Goal: Task Accomplishment & Management: Manage account settings

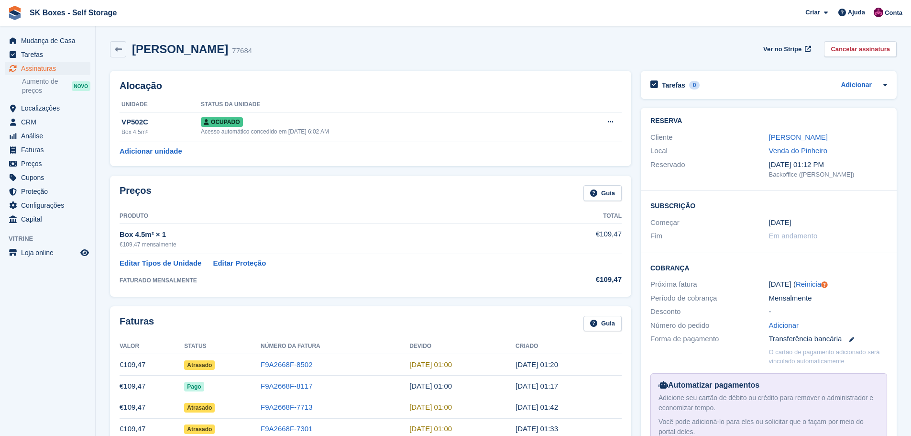
scroll to position [162, 0]
click at [47, 45] on span "Mudança de Casa" at bounding box center [49, 40] width 57 height 13
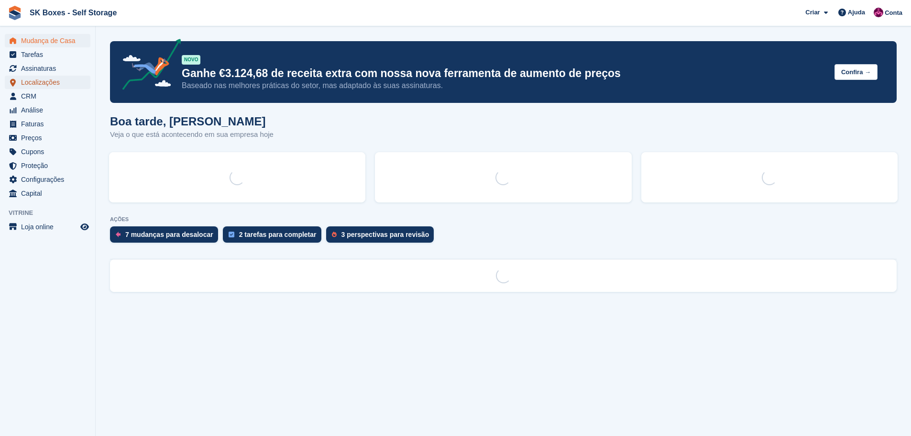
click at [48, 84] on span "Localizações" at bounding box center [49, 82] width 57 height 13
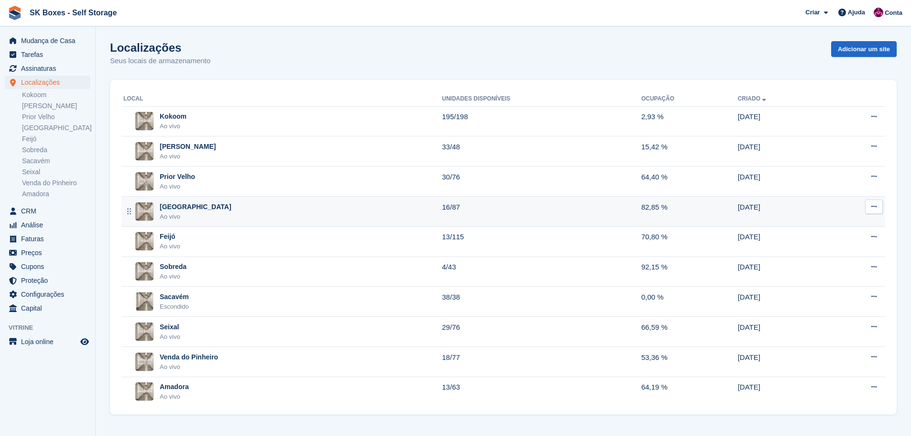
click at [179, 211] on div "[GEOGRAPHIC_DATA]" at bounding box center [196, 207] width 72 height 10
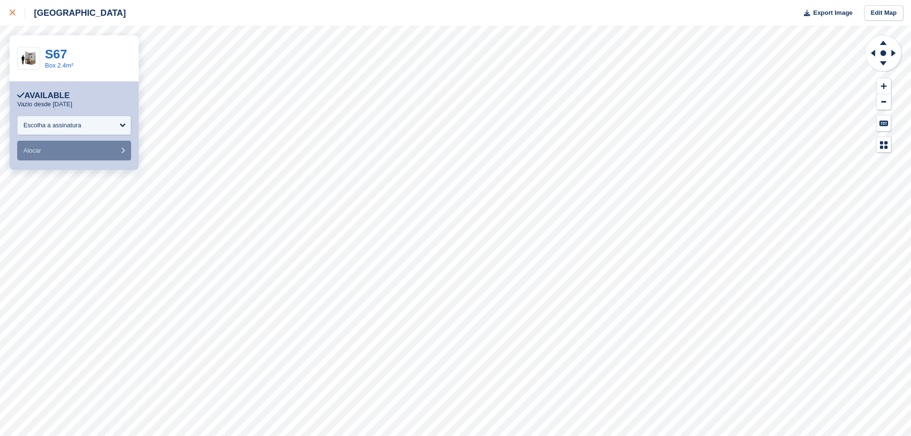
click at [8, 7] on link at bounding box center [12, 13] width 25 height 26
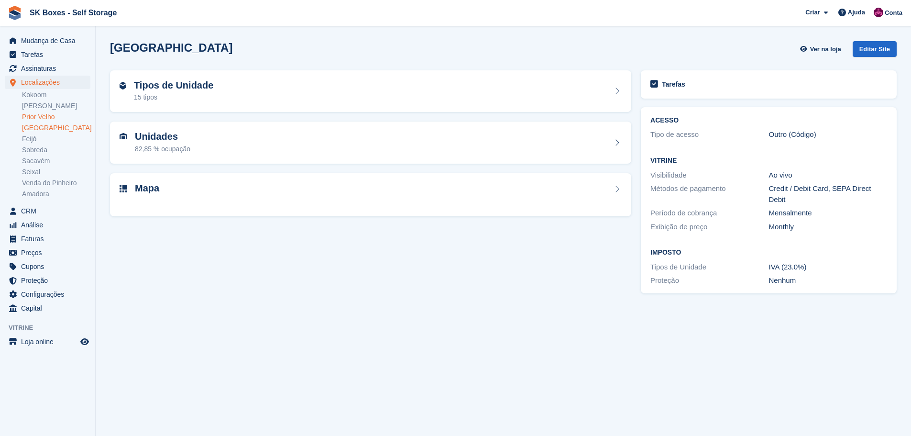
click at [36, 114] on link "Prior Velho" at bounding box center [56, 116] width 68 height 9
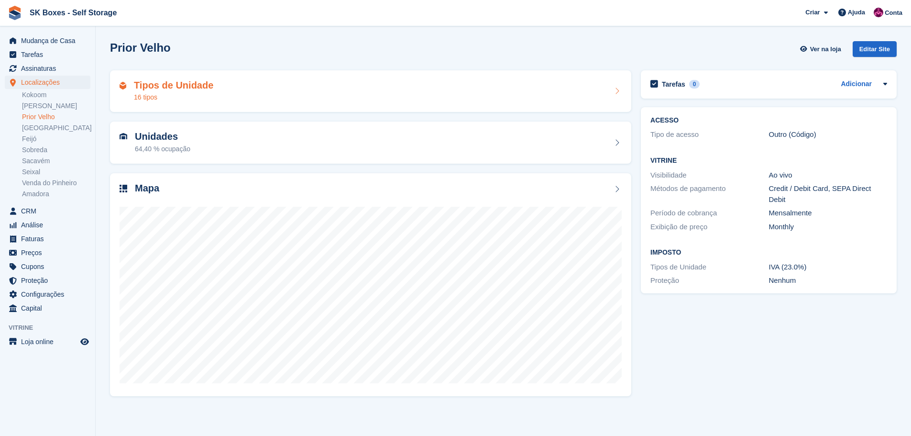
click at [220, 97] on div "Tipos de Unidade 16 tipos" at bounding box center [371, 91] width 502 height 23
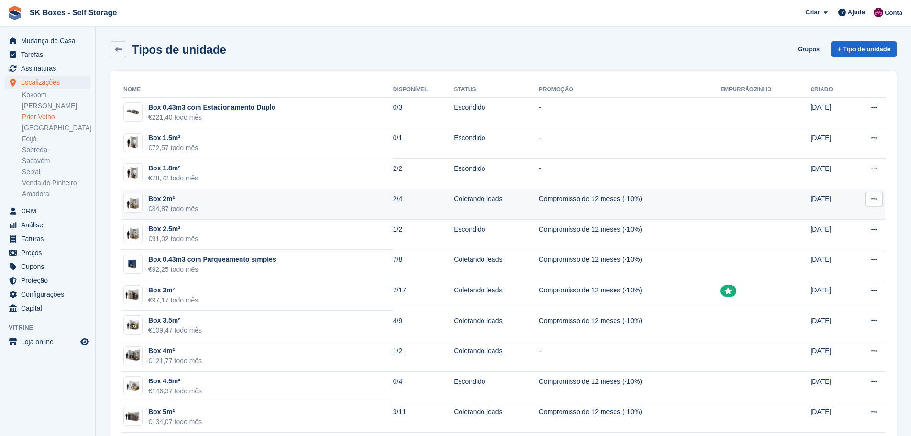
click at [283, 192] on td "Box 2m² €84,87 todo mês" at bounding box center [257, 204] width 272 height 31
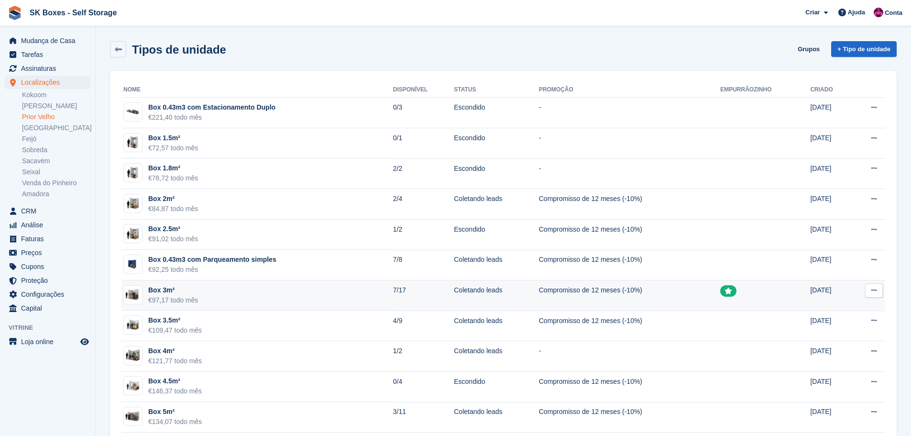
click at [194, 294] on div "Box 3m²" at bounding box center [173, 290] width 50 height 10
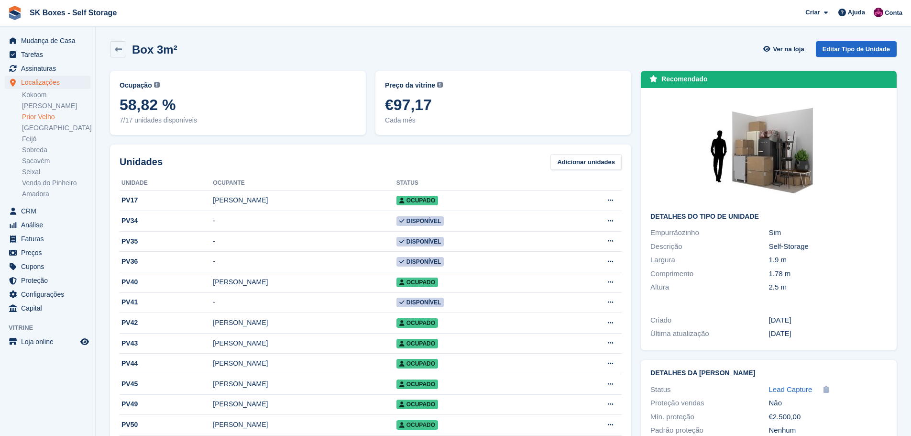
click at [213, 293] on td "[PERSON_NAME] [PERSON_NAME]" at bounding box center [304, 282] width 183 height 21
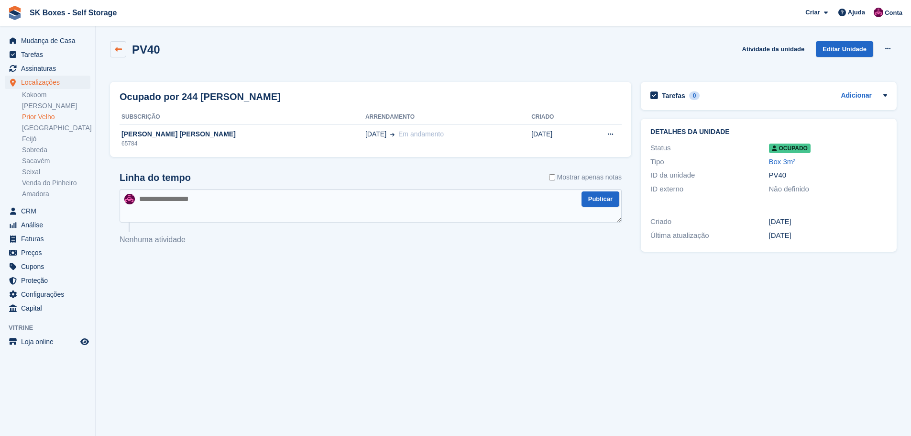
click at [118, 52] on icon at bounding box center [118, 49] width 7 height 7
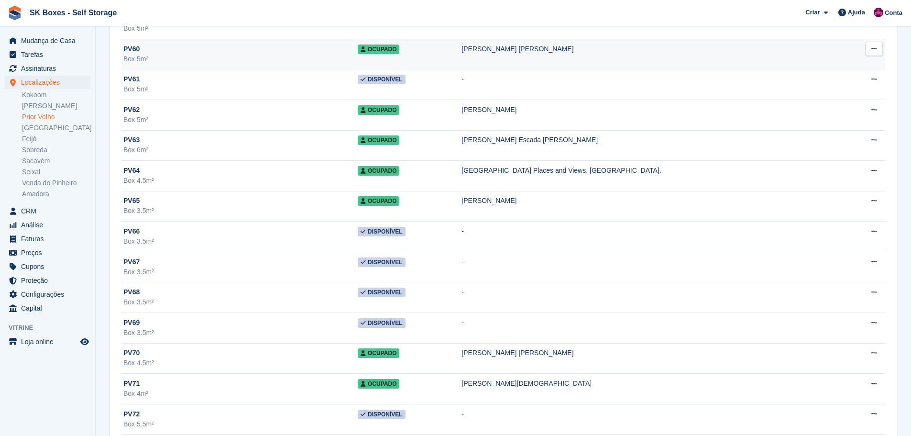
scroll to position [1875, 0]
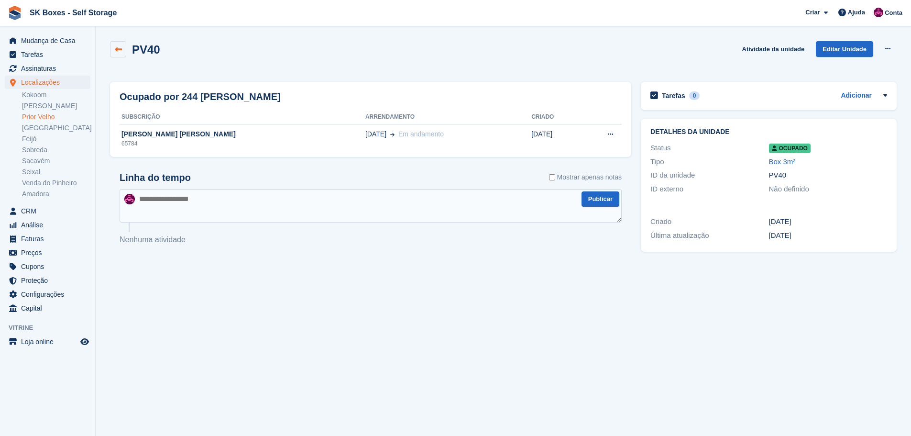
click at [115, 47] on icon at bounding box center [118, 49] width 7 height 7
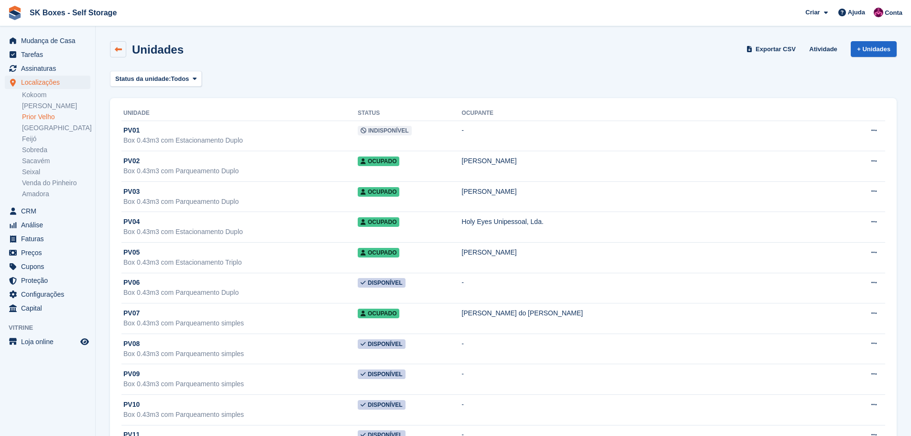
click at [125, 48] on link at bounding box center [118, 49] width 16 height 16
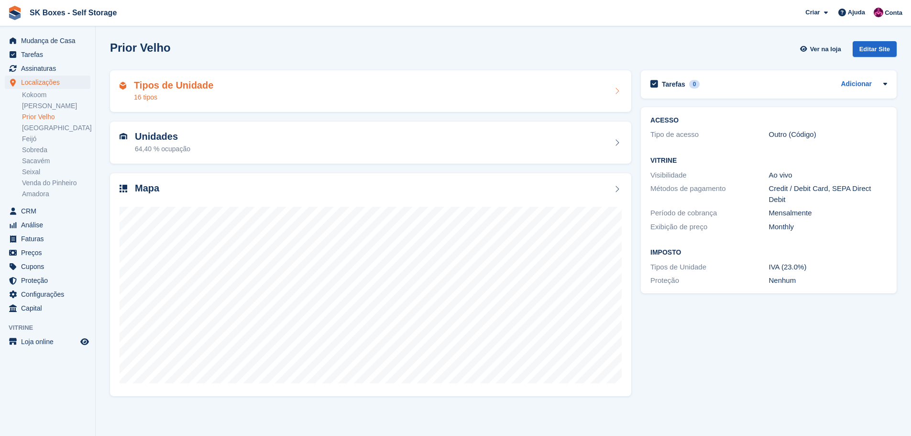
drag, startPoint x: 192, startPoint y: 78, endPoint x: 218, endPoint y: 109, distance: 39.7
click at [193, 80] on h2 "Tipos de Unidade" at bounding box center [173, 85] width 79 height 11
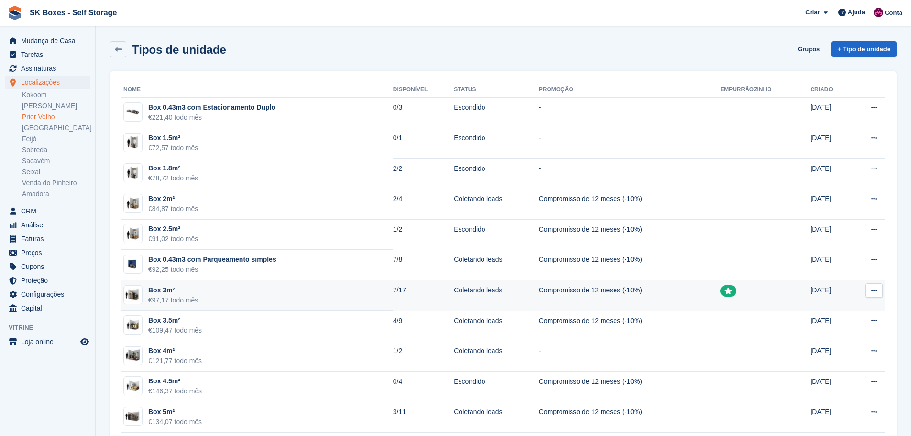
click at [292, 297] on td "Box 3m² €97,17 todo mês" at bounding box center [257, 295] width 272 height 31
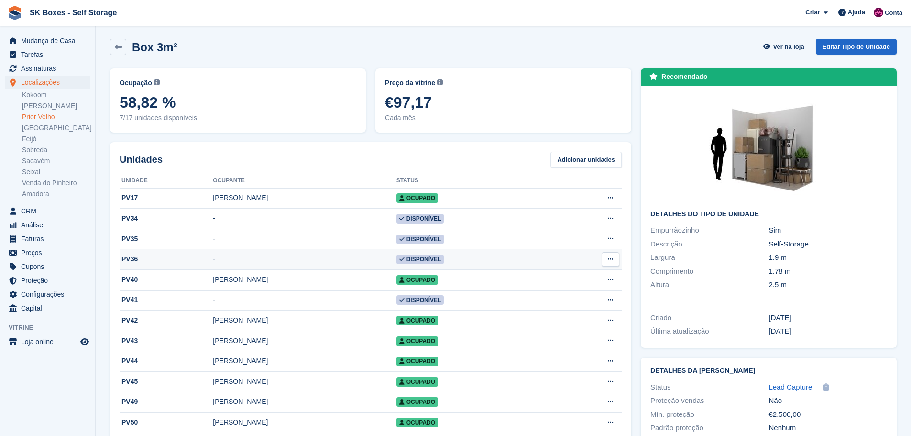
scroll to position [191, 0]
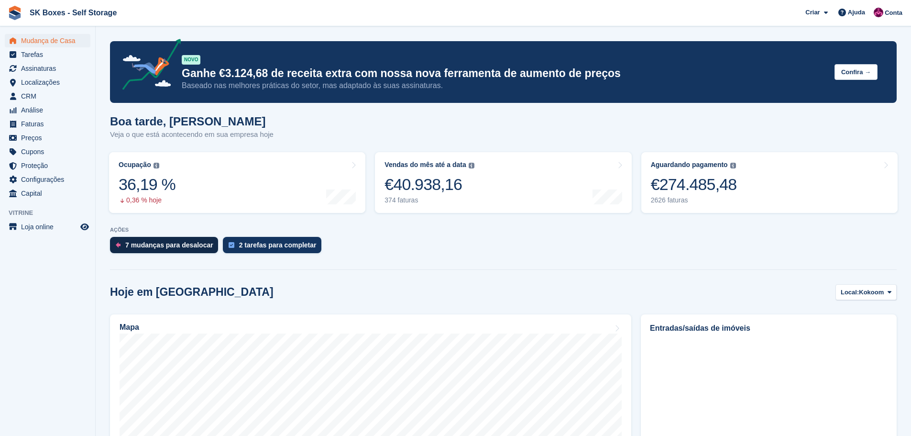
click at [194, 244] on div "7 mudanças para desalocar" at bounding box center [169, 245] width 88 height 8
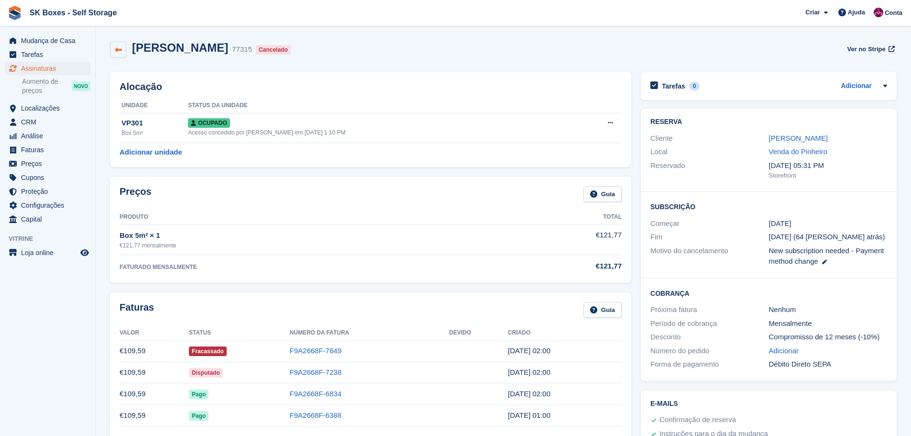
click at [121, 46] on icon at bounding box center [118, 49] width 7 height 7
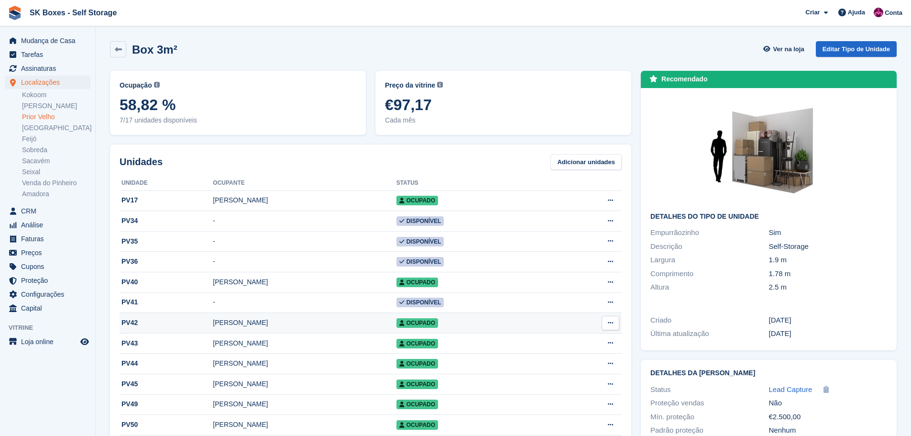
scroll to position [191, 0]
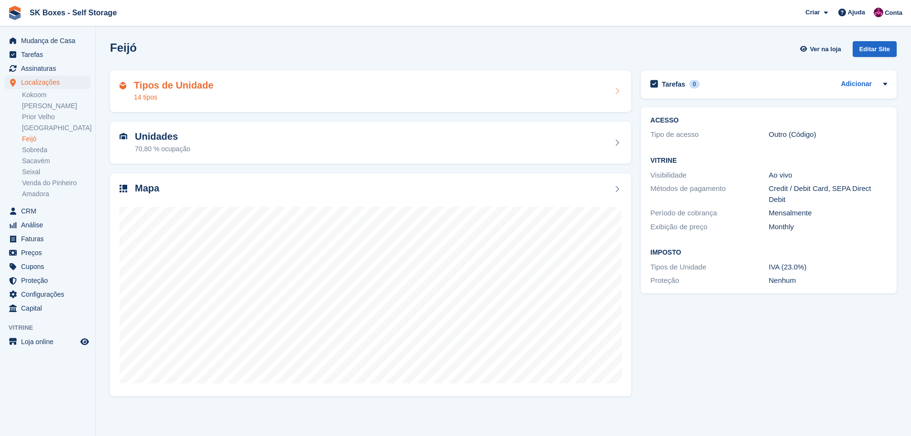
click at [278, 90] on div "Tipos de Unidade 14 tipos" at bounding box center [371, 91] width 502 height 23
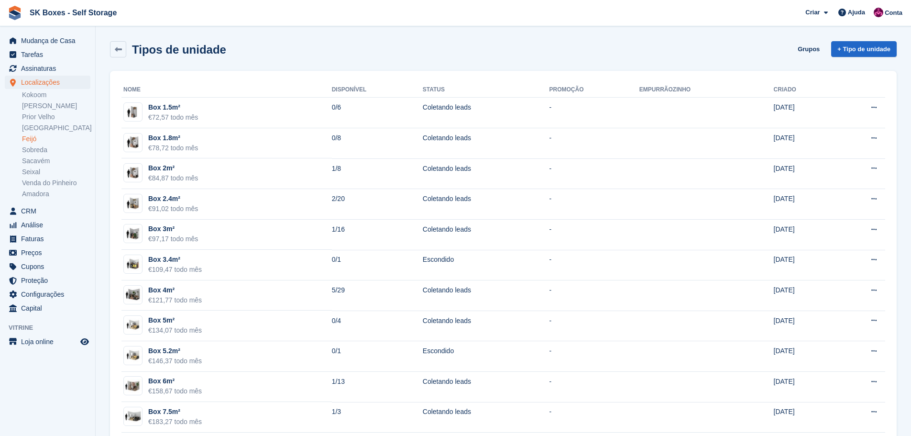
click at [36, 138] on link "Feijó" at bounding box center [56, 138] width 68 height 9
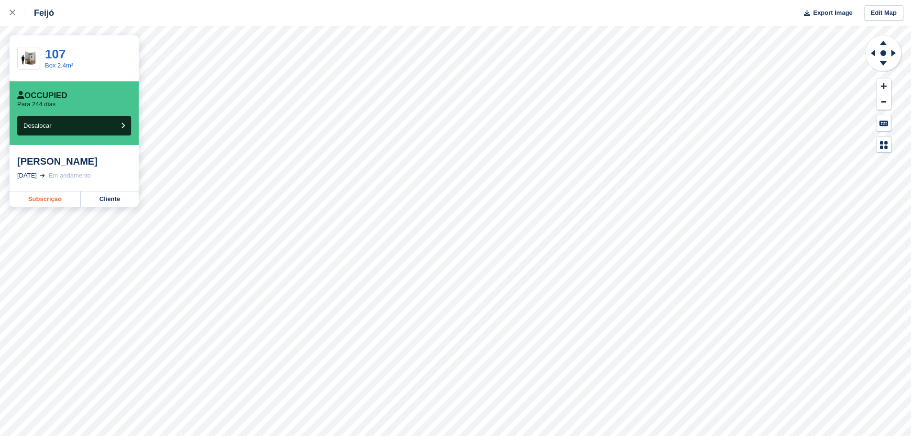
click at [55, 207] on link "Subscrição" at bounding box center [45, 198] width 71 height 15
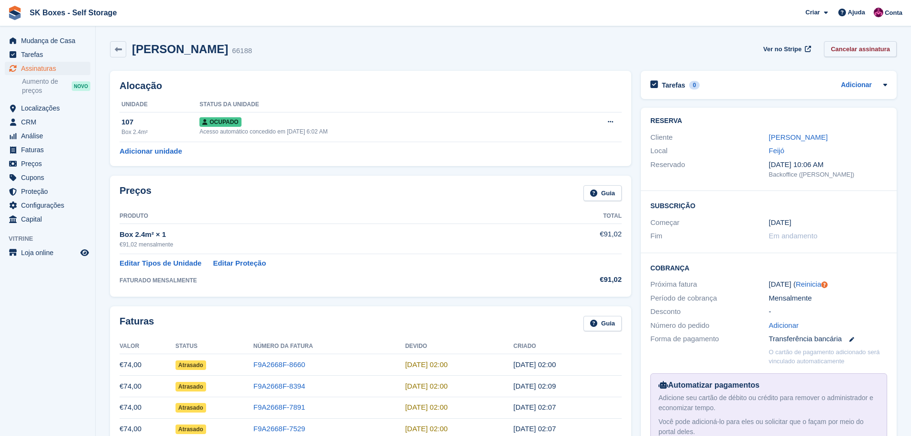
click at [851, 49] on link "Cancelar assinatura" at bounding box center [860, 49] width 73 height 16
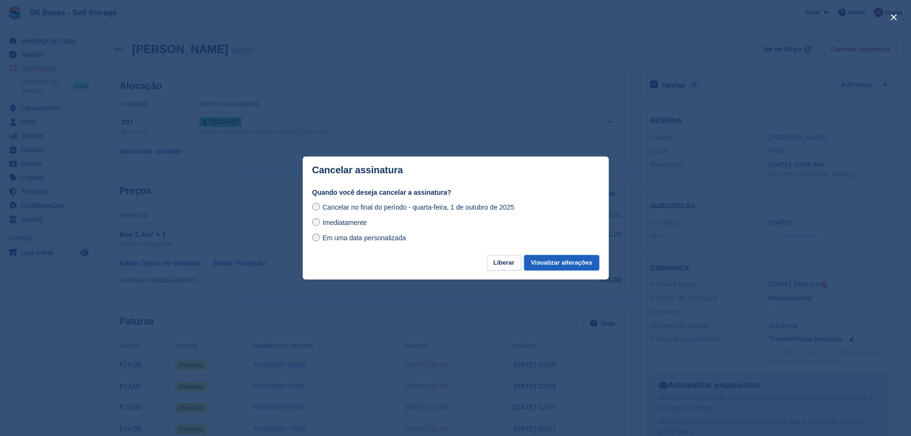
click at [549, 264] on button "Visualizar alterações" at bounding box center [561, 263] width 75 height 16
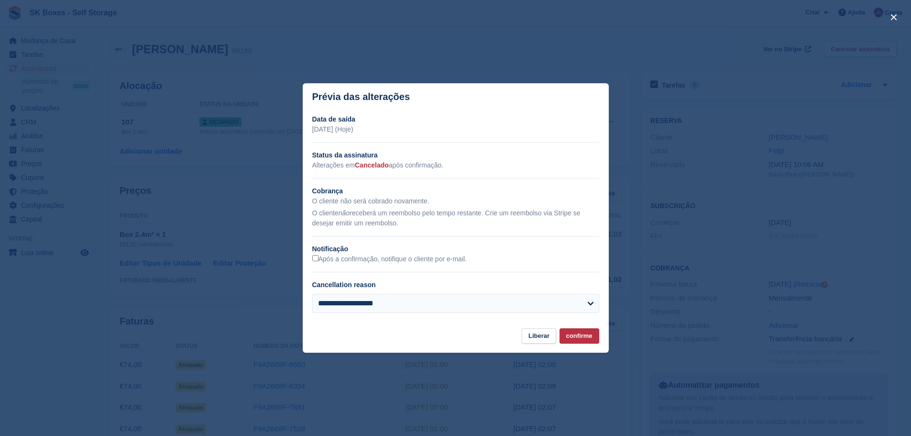
click at [312, 253] on h2 "Notificação" at bounding box center [455, 249] width 287 height 10
click at [327, 288] on label "Cancellation reason" at bounding box center [344, 285] width 64 height 8
click at [327, 294] on select "**********" at bounding box center [455, 303] width 287 height 19
click at [331, 300] on select "**********" at bounding box center [455, 303] width 287 height 19
select select "**********"
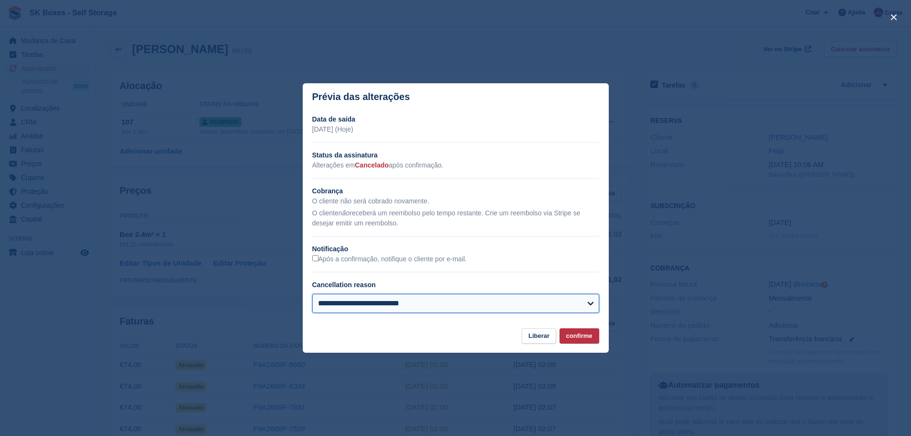
click at [312, 294] on select "**********" at bounding box center [455, 303] width 287 height 19
click at [579, 335] on button "confirme" at bounding box center [580, 336] width 40 height 16
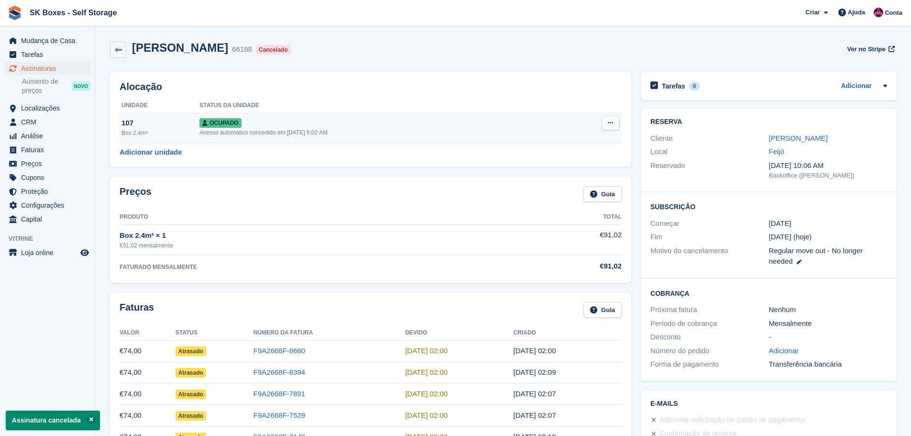
click at [602, 123] on button at bounding box center [611, 123] width 18 height 14
click at [549, 171] on p "Desalocar" at bounding box center [573, 174] width 83 height 12
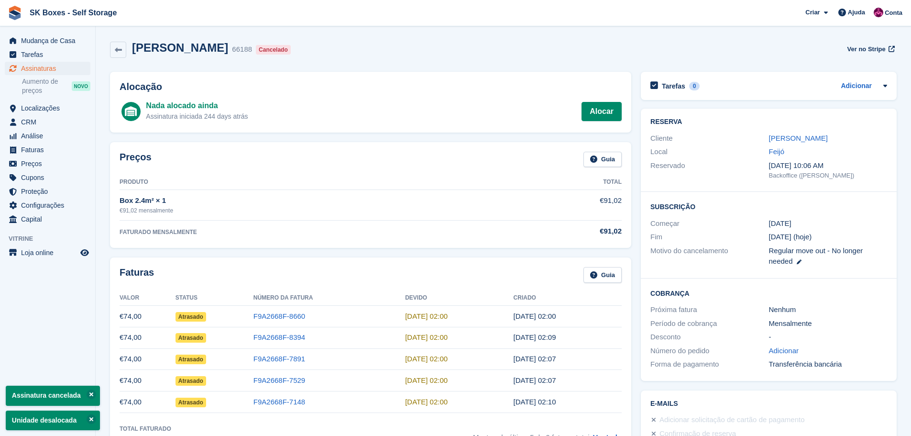
drag, startPoint x: 761, startPoint y: 137, endPoint x: 865, endPoint y: 135, distance: 103.8
click at [865, 135] on div "Cliente [PERSON_NAME]" at bounding box center [768, 139] width 237 height 14
click at [799, 138] on link "[PERSON_NAME]" at bounding box center [798, 138] width 59 height 8
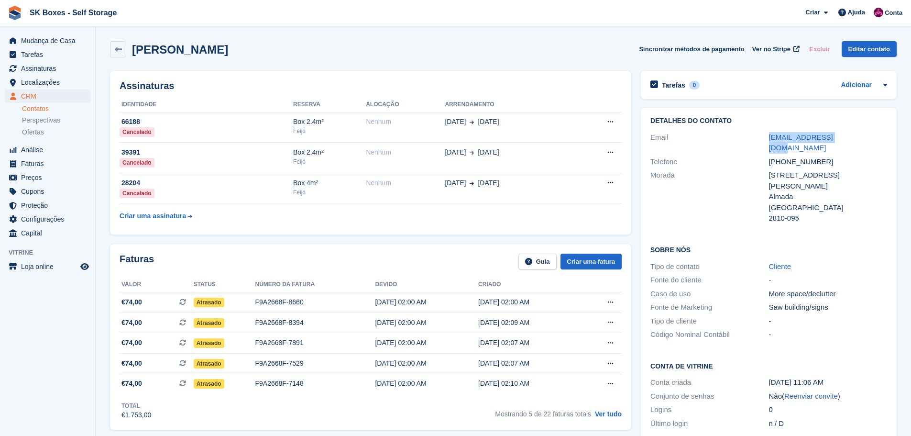
drag, startPoint x: 756, startPoint y: 134, endPoint x: 859, endPoint y: 135, distance: 102.8
click at [859, 135] on div "Email [EMAIL_ADDRESS][DOMAIN_NAME]" at bounding box center [768, 143] width 237 height 24
copy div "[EMAIL_ADDRESS][DOMAIN_NAME]"
